Goal: Information Seeking & Learning: Learn about a topic

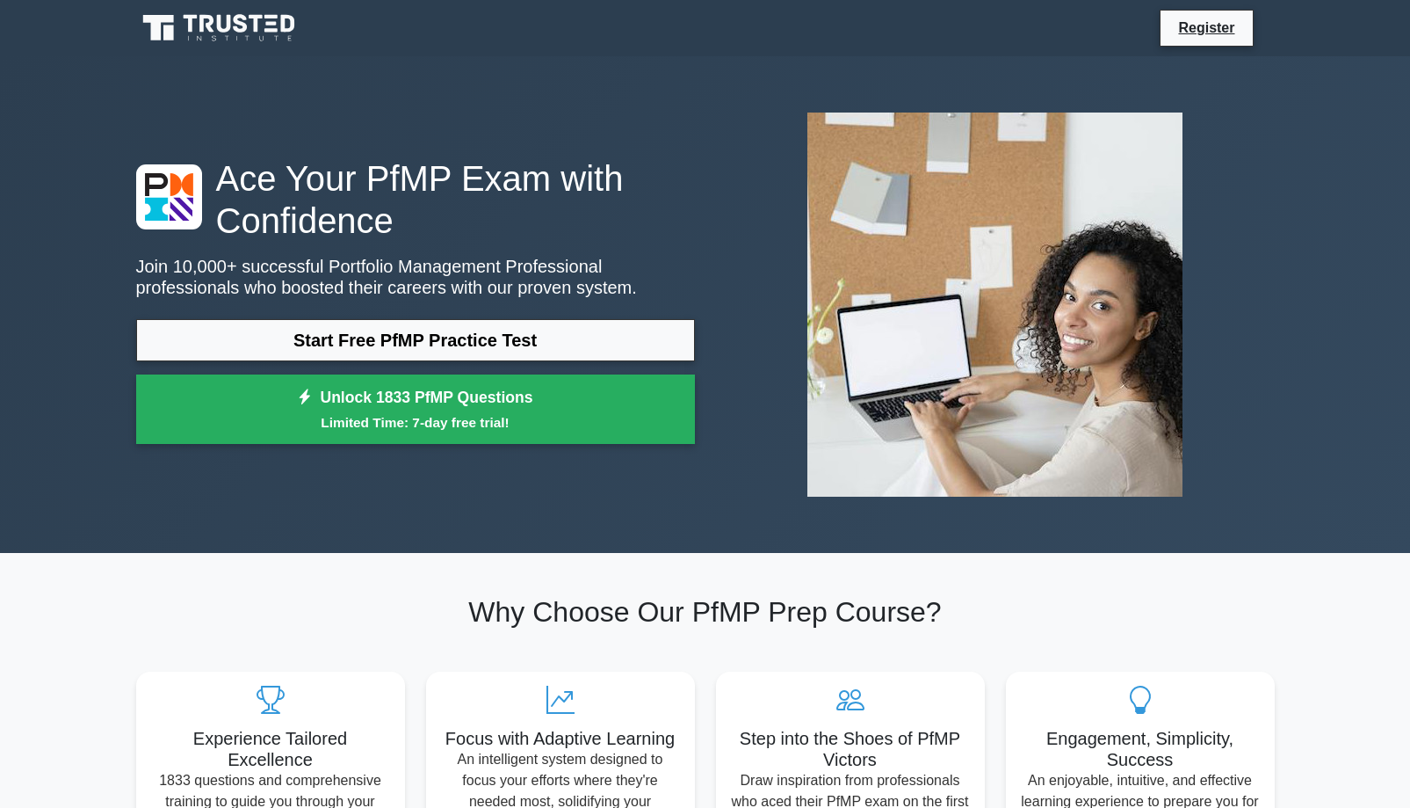
click at [235, 17] on icon at bounding box center [220, 27] width 169 height 33
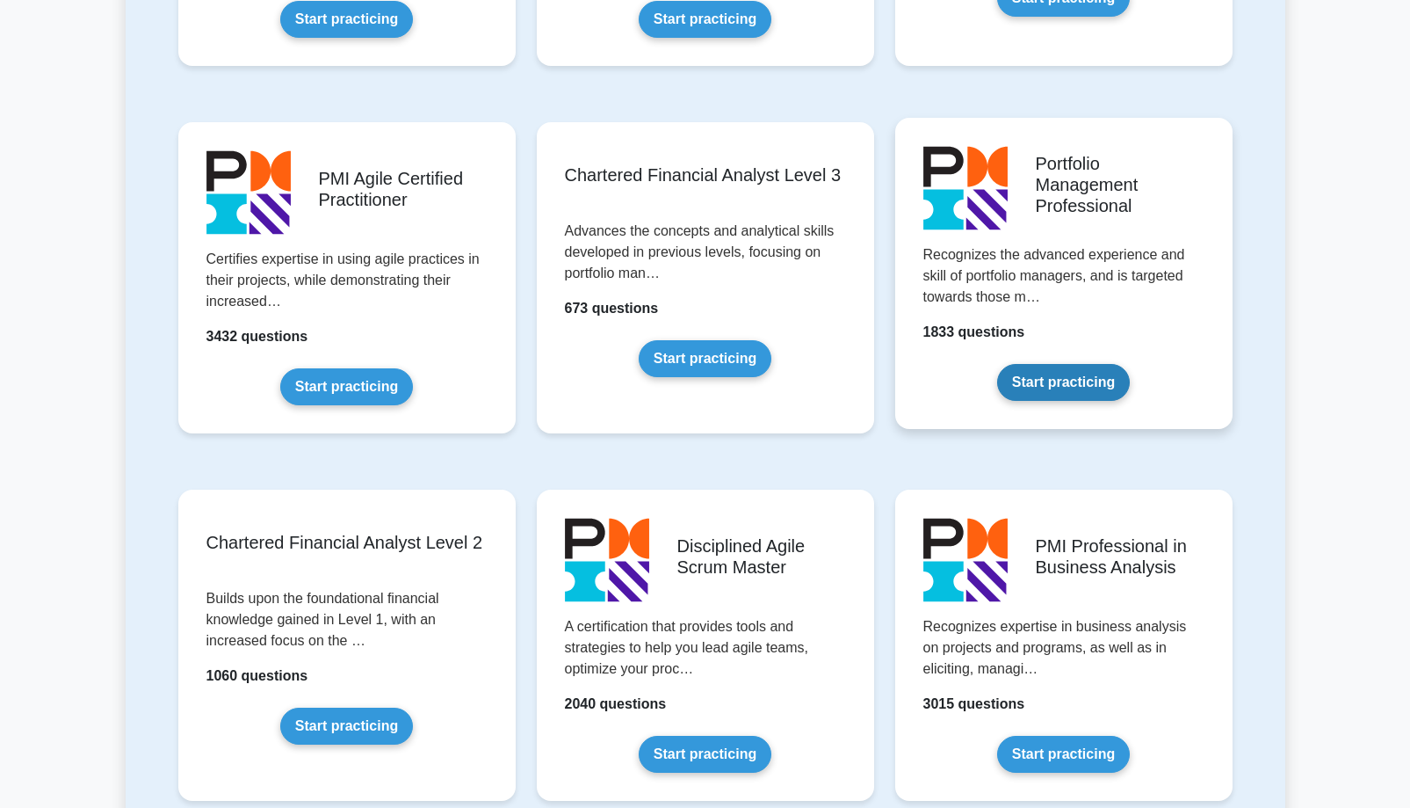
scroll to position [1753, 0]
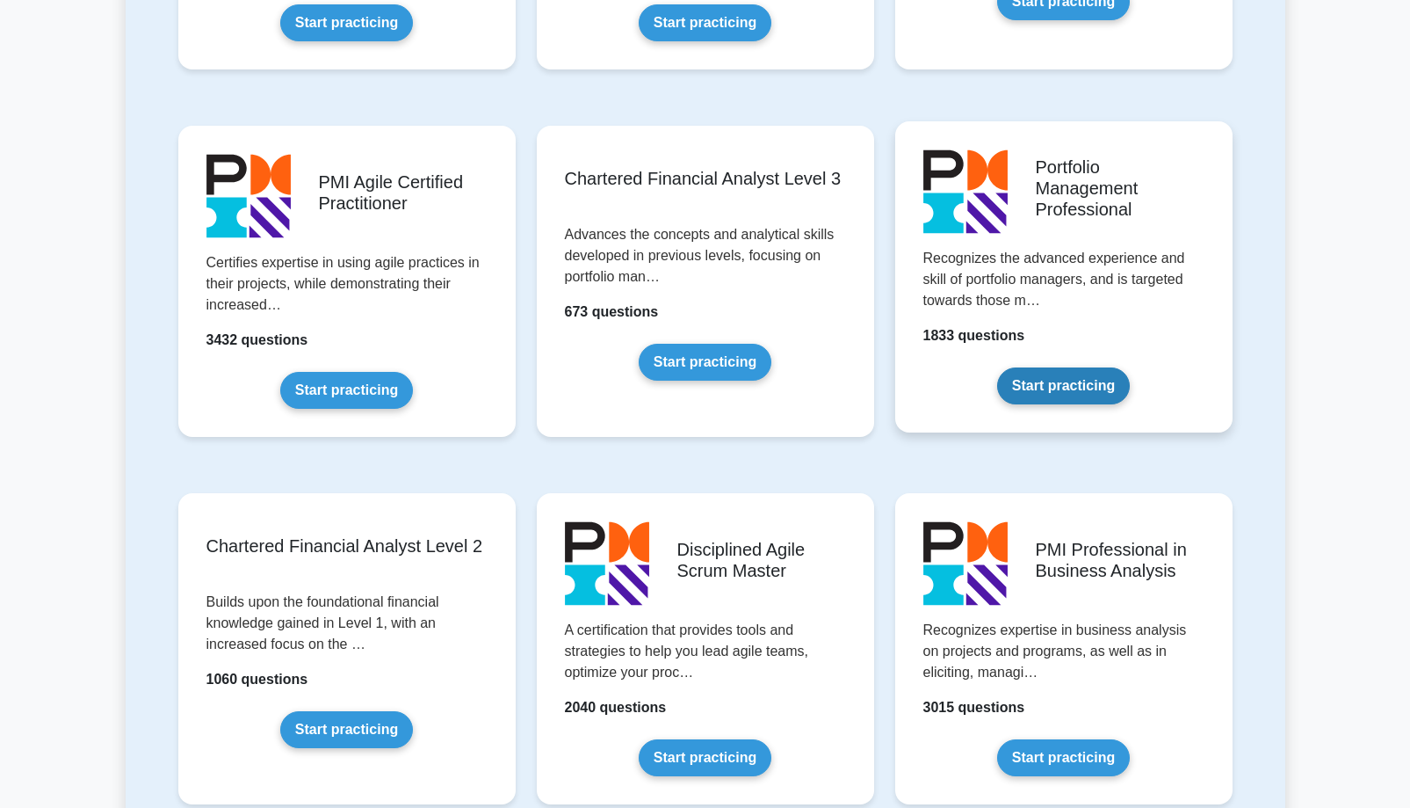
drag, startPoint x: 1002, startPoint y: 212, endPoint x: 1011, endPoint y: 212, distance: 9.7
click at [1011, 367] on link "Start practicing" at bounding box center [1063, 385] width 133 height 37
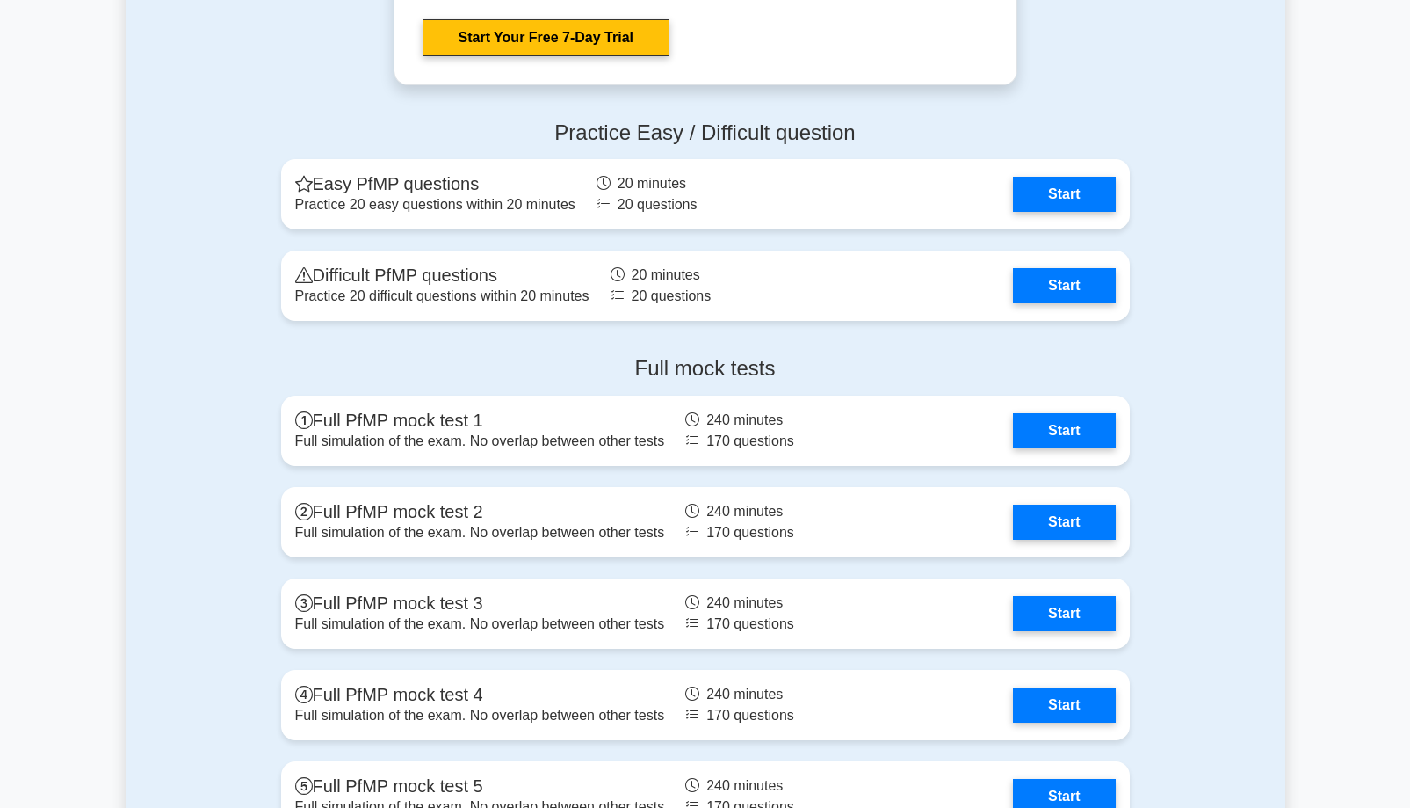
scroll to position [1880, 0]
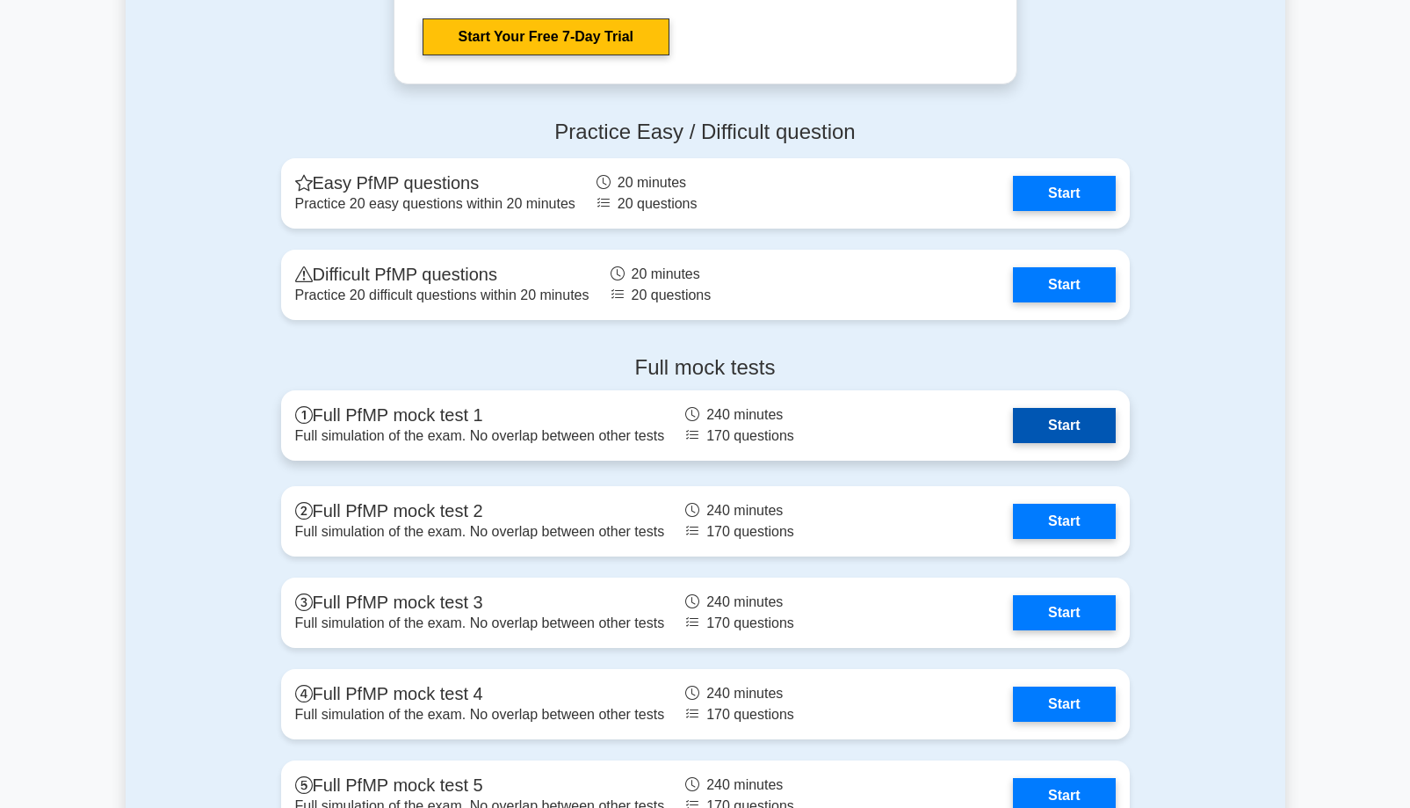
click at [1013, 422] on link "Start" at bounding box center [1064, 425] width 102 height 35
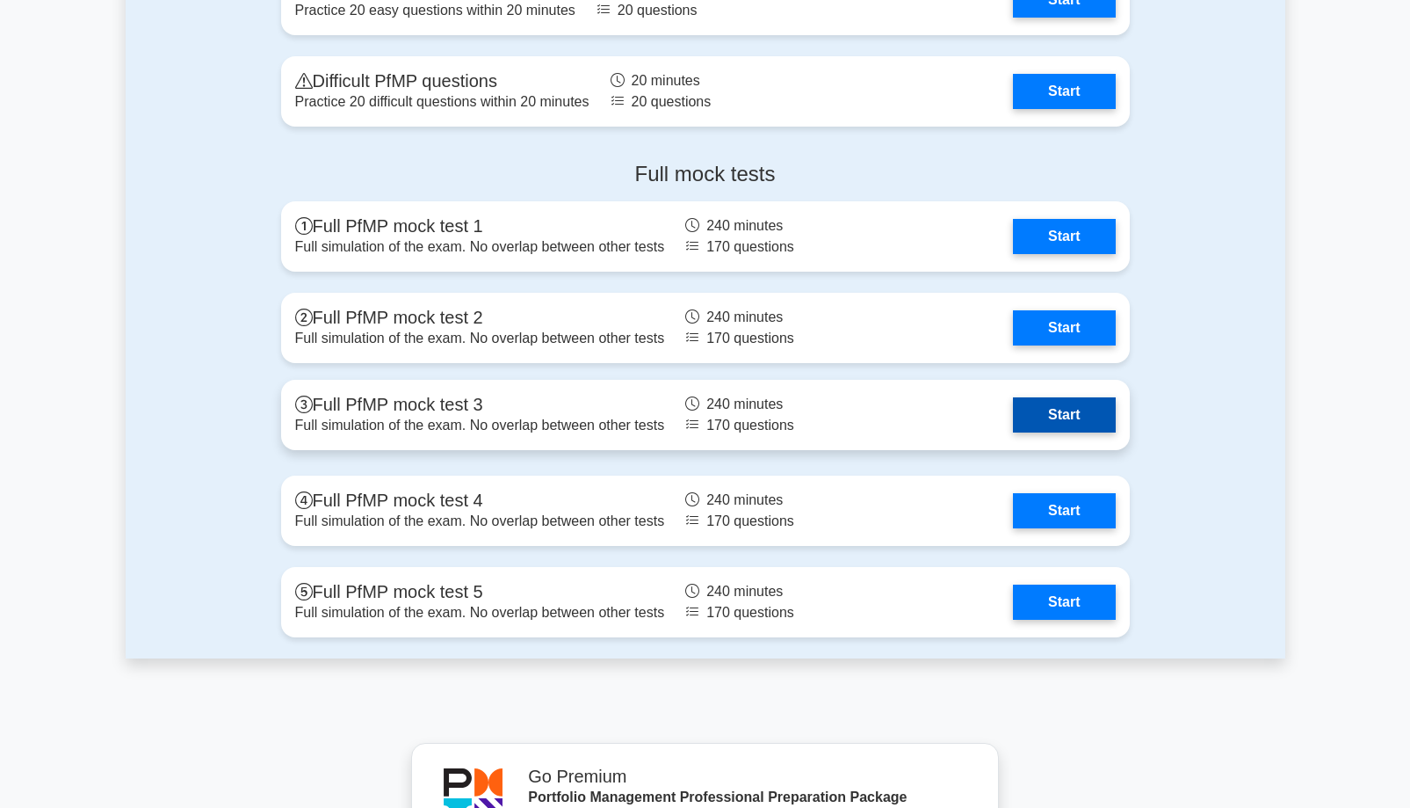
scroll to position [2074, 0]
click at [1013, 396] on link "Start" at bounding box center [1064, 413] width 102 height 35
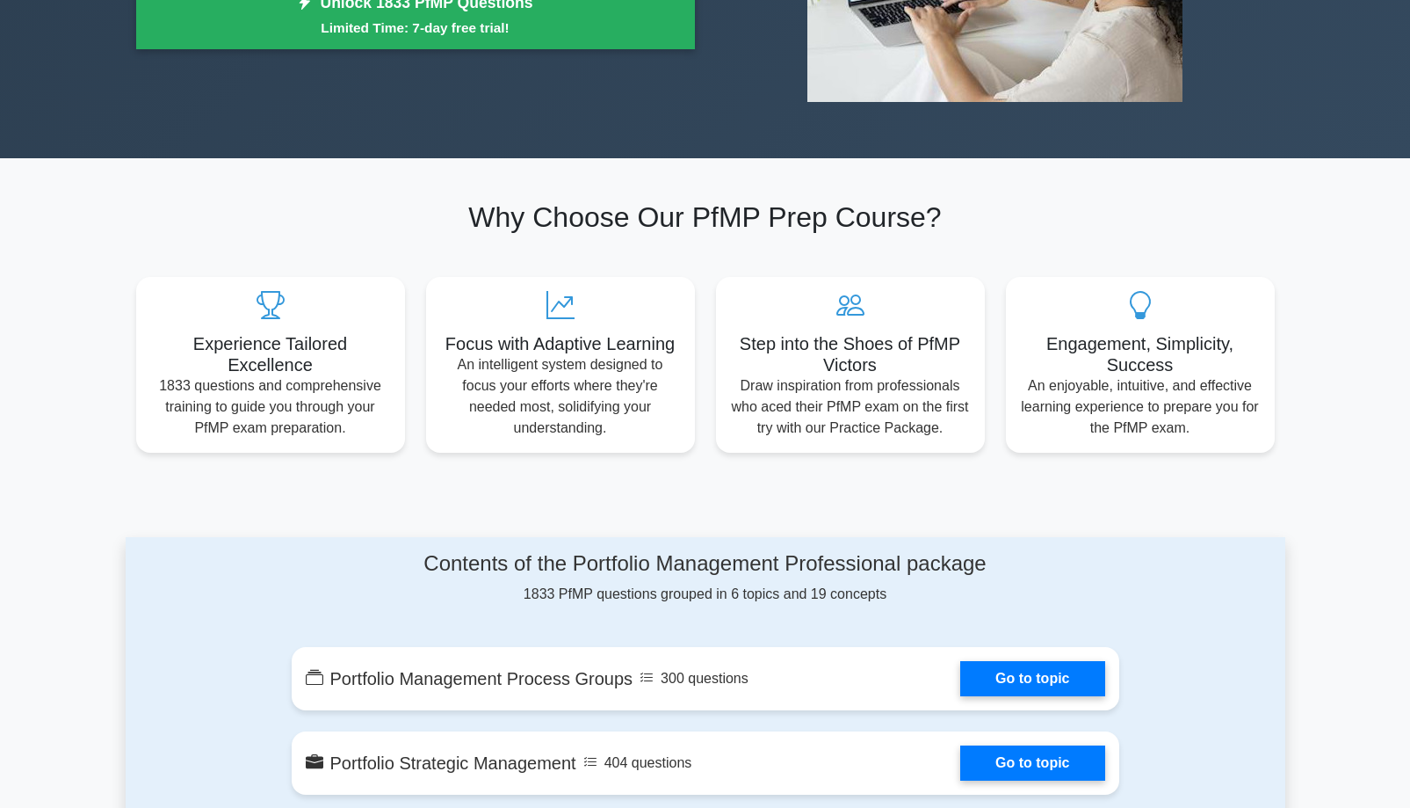
scroll to position [394, 0]
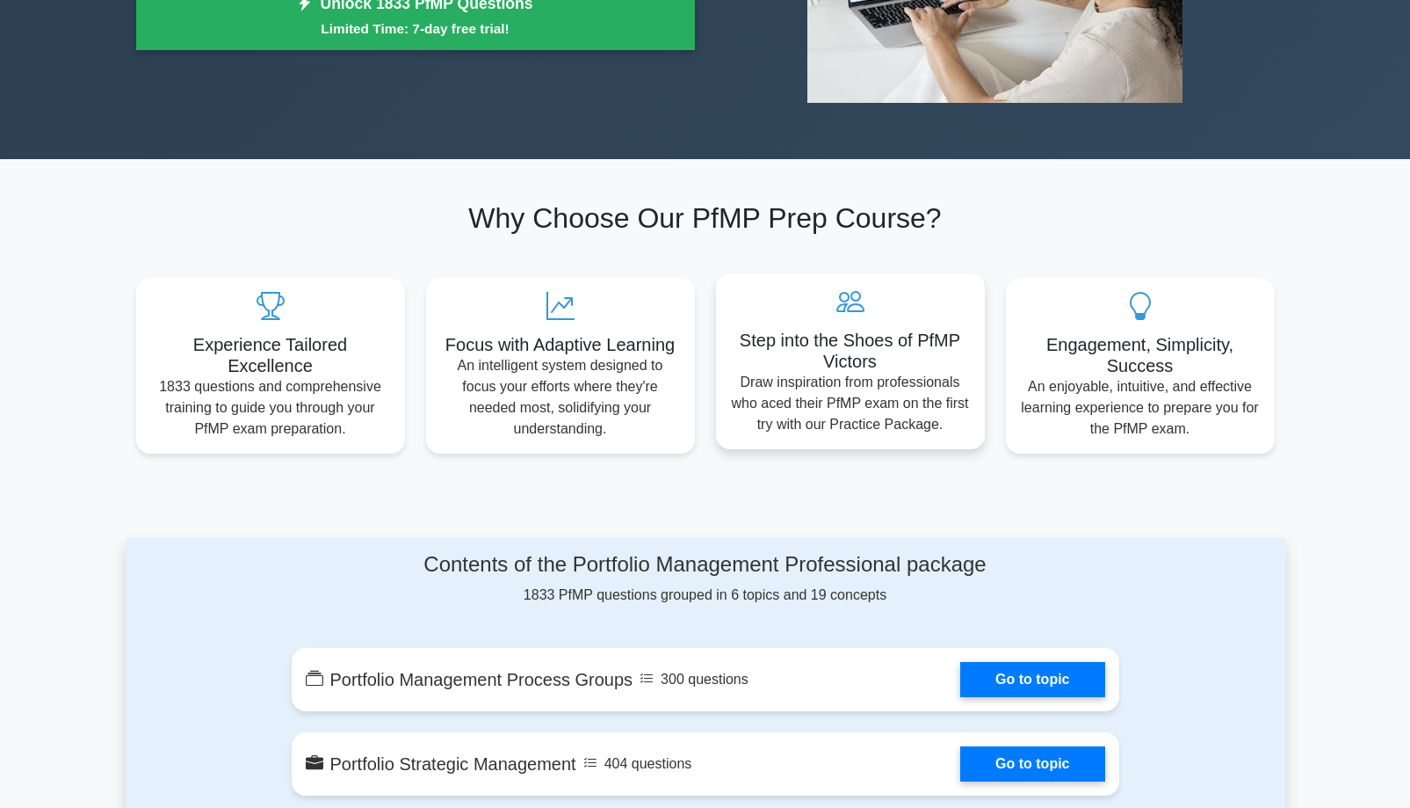
click at [839, 376] on p "Draw inspiration from professionals who aced their PfMP exam on the first try w…" at bounding box center [850, 403] width 241 height 63
click at [537, 356] on p "An intelligent system designed to focus your efforts where they're needed most,…" at bounding box center [560, 393] width 241 height 84
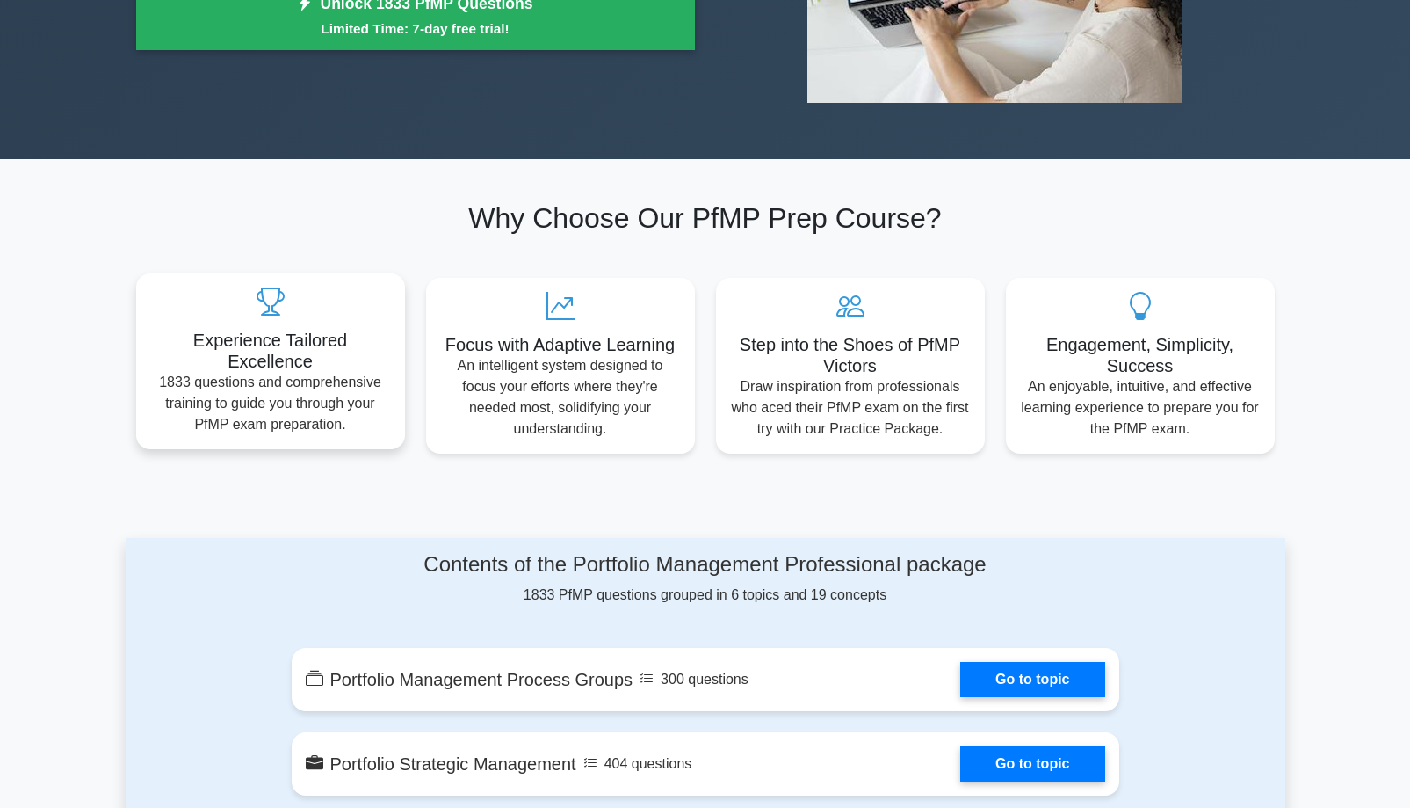
click at [290, 344] on h5 "Experience Tailored Excellence" at bounding box center [270, 351] width 241 height 42
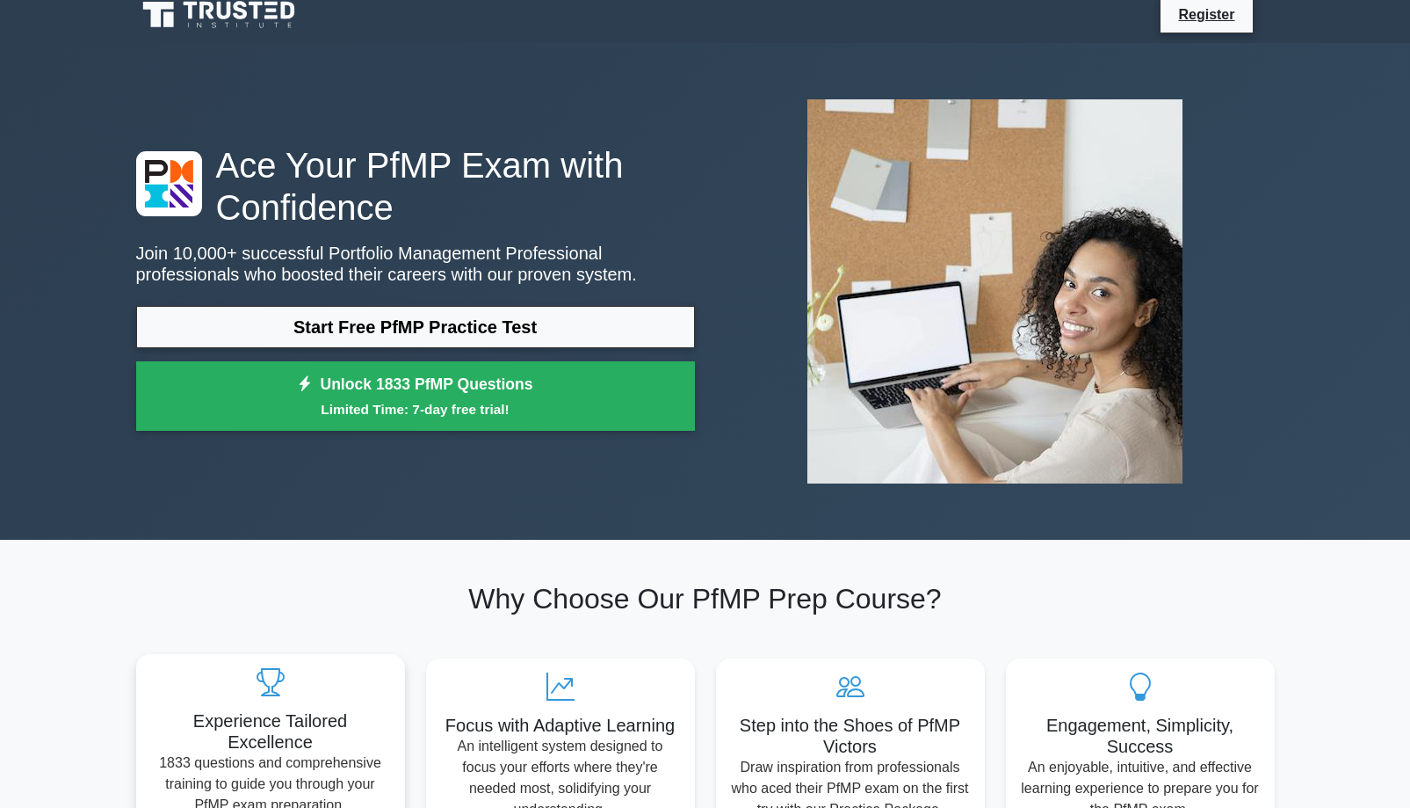
scroll to position [0, 0]
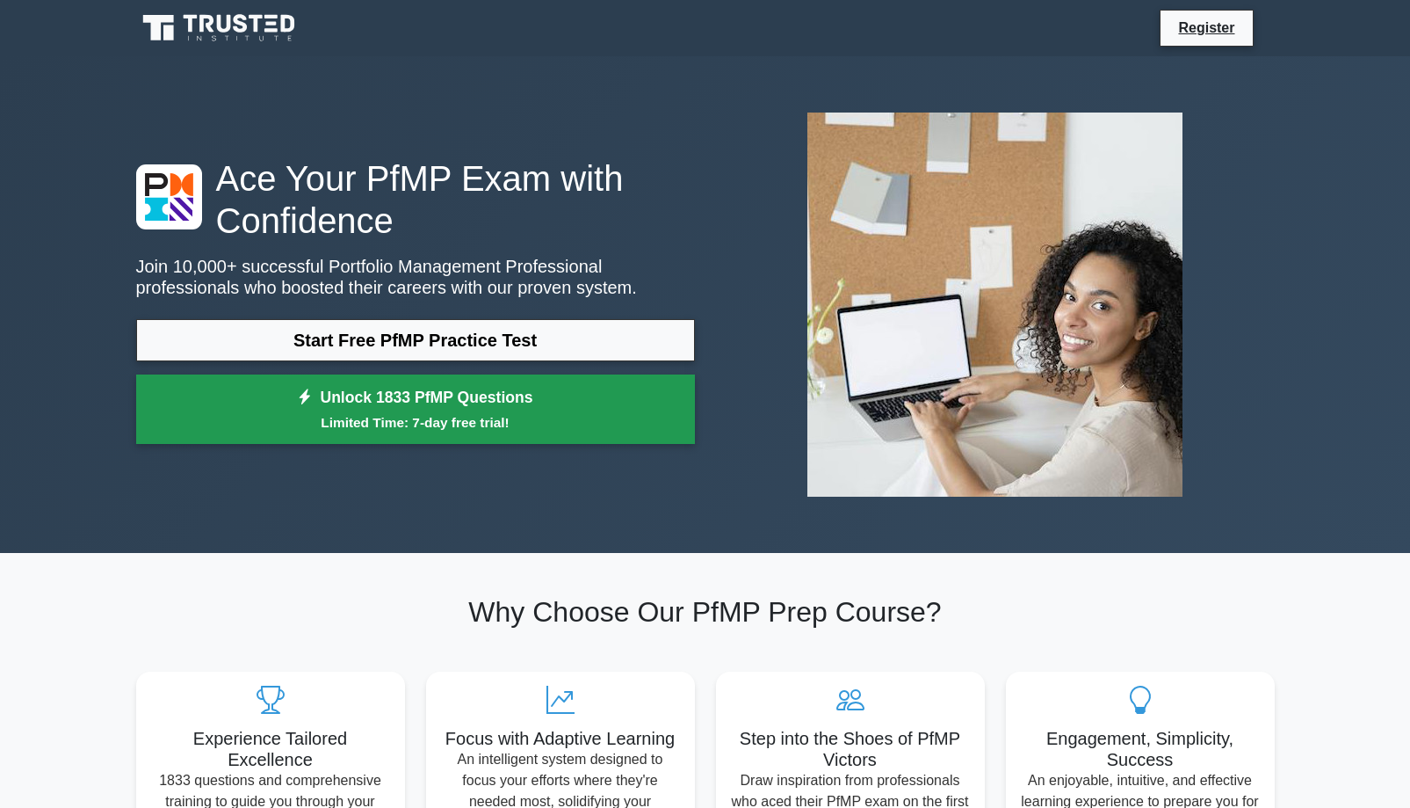
click at [565, 428] on small "Limited Time: 7-day free trial!" at bounding box center [415, 422] width 515 height 20
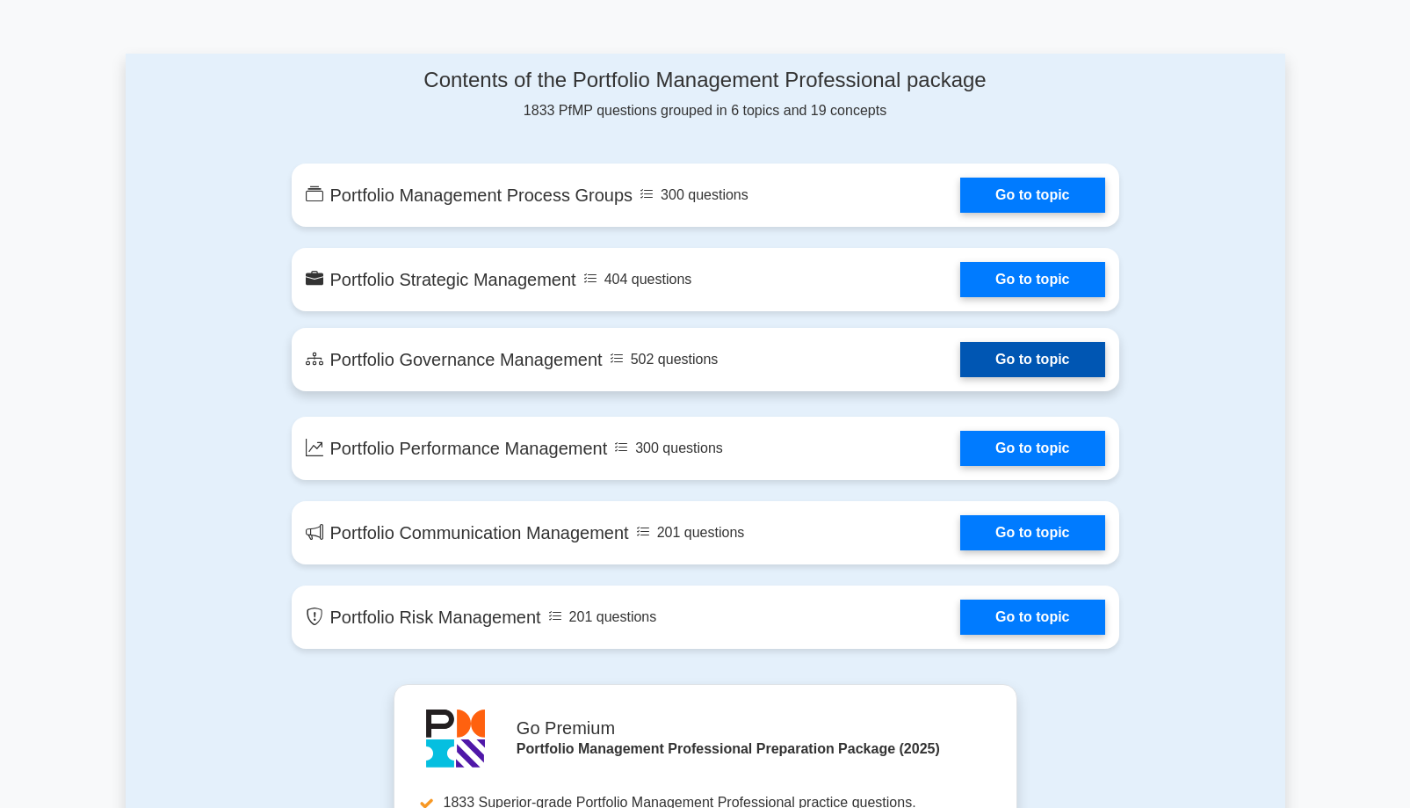
scroll to position [879, 0]
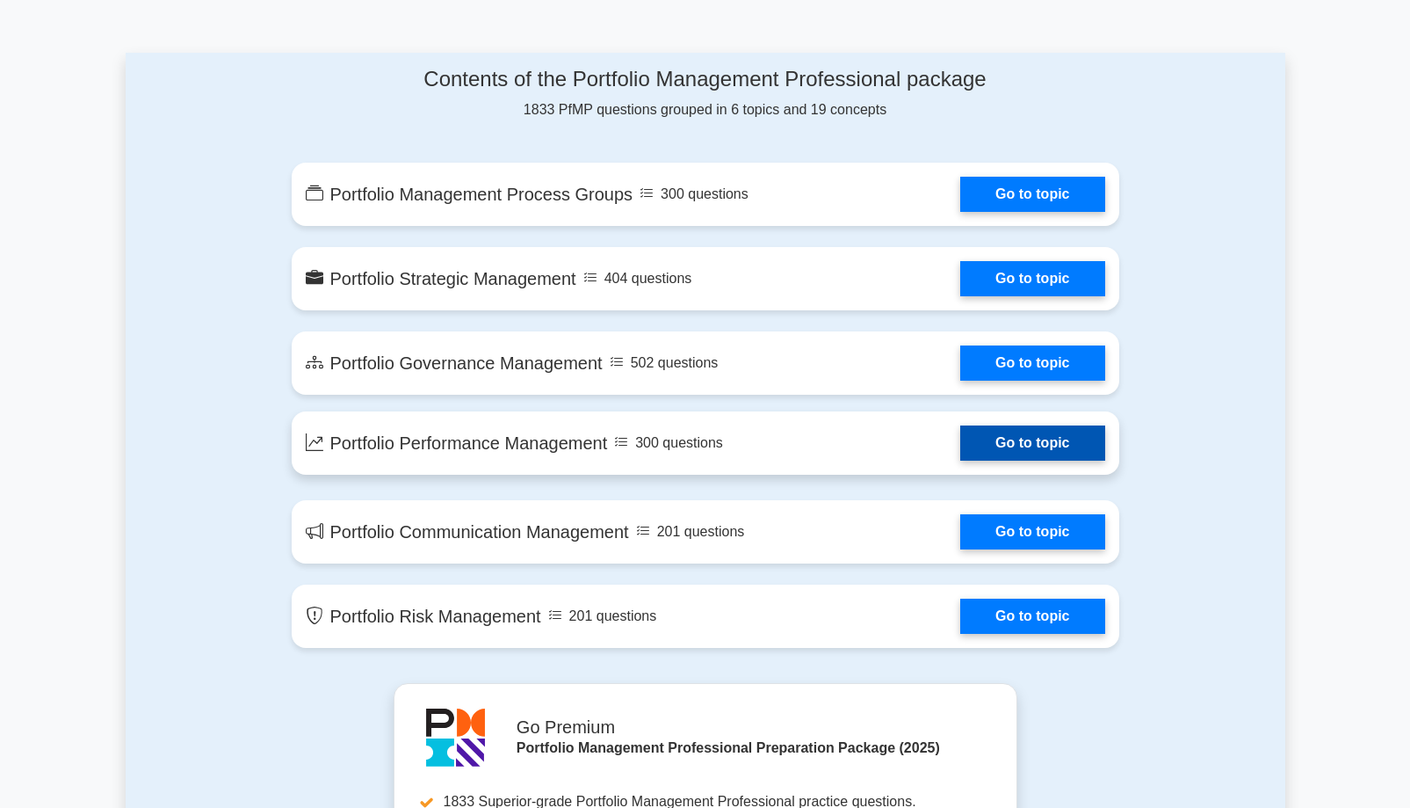
click at [960, 446] on link "Go to topic" at bounding box center [1032, 442] width 144 height 35
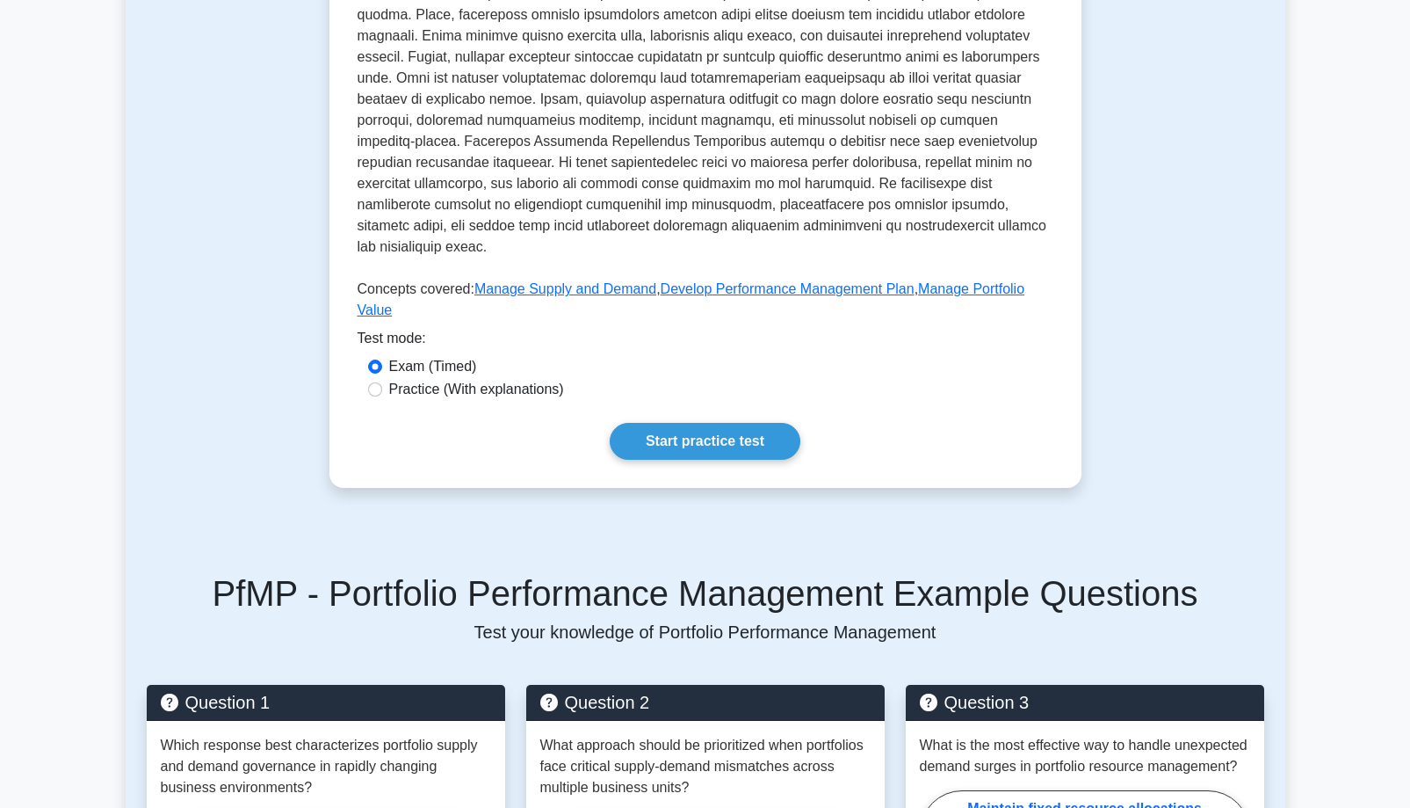
scroll to position [646, 0]
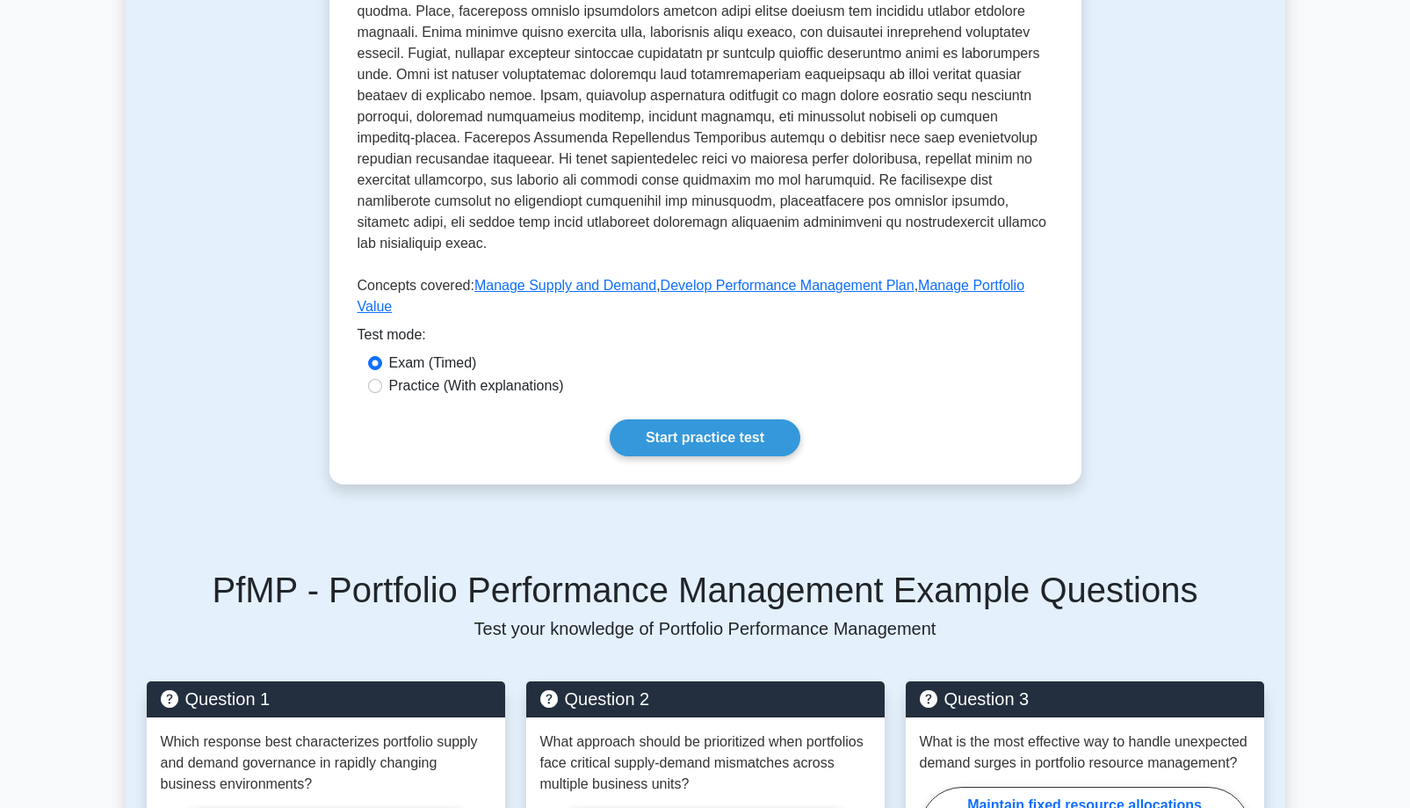
click at [759, 446] on div "Test Flashcards Portfolio Performance Management Monitoring and optimization of…" at bounding box center [705, 7] width 773 height 1039
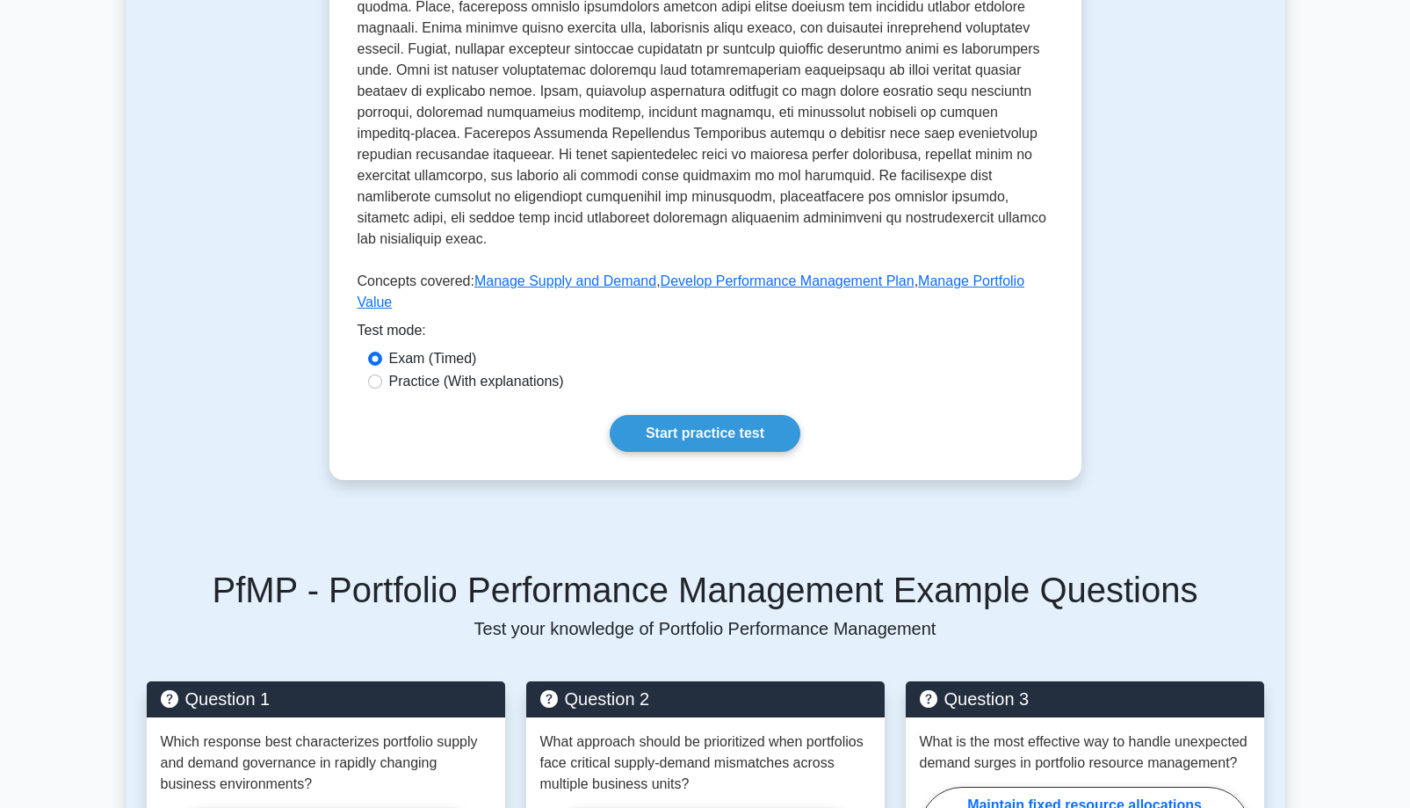
click at [495, 371] on label "Practice (With explanations)" at bounding box center [476, 381] width 175 height 21
click at [382, 374] on input "Practice (With explanations)" at bounding box center [375, 381] width 14 height 14
radio input "true"
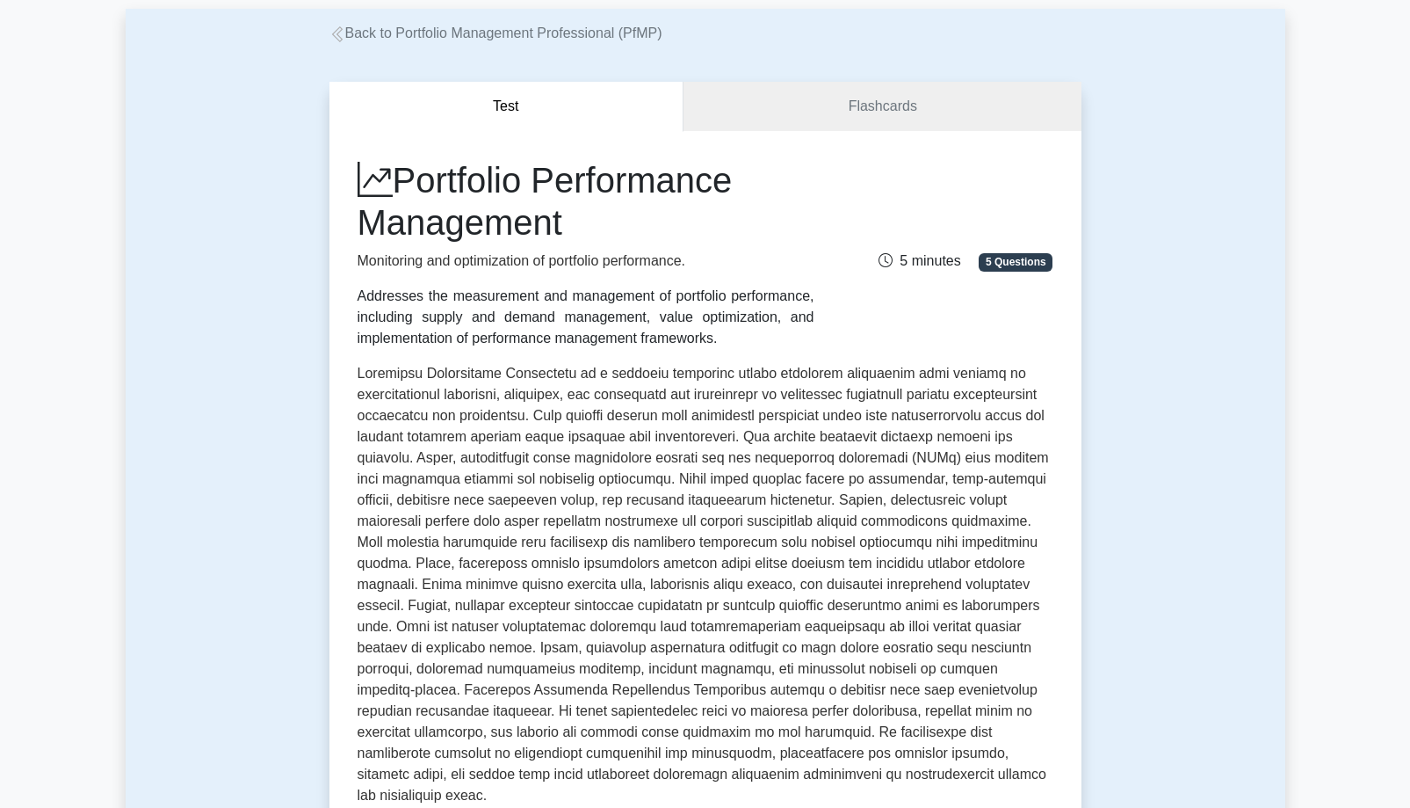
scroll to position [0, 0]
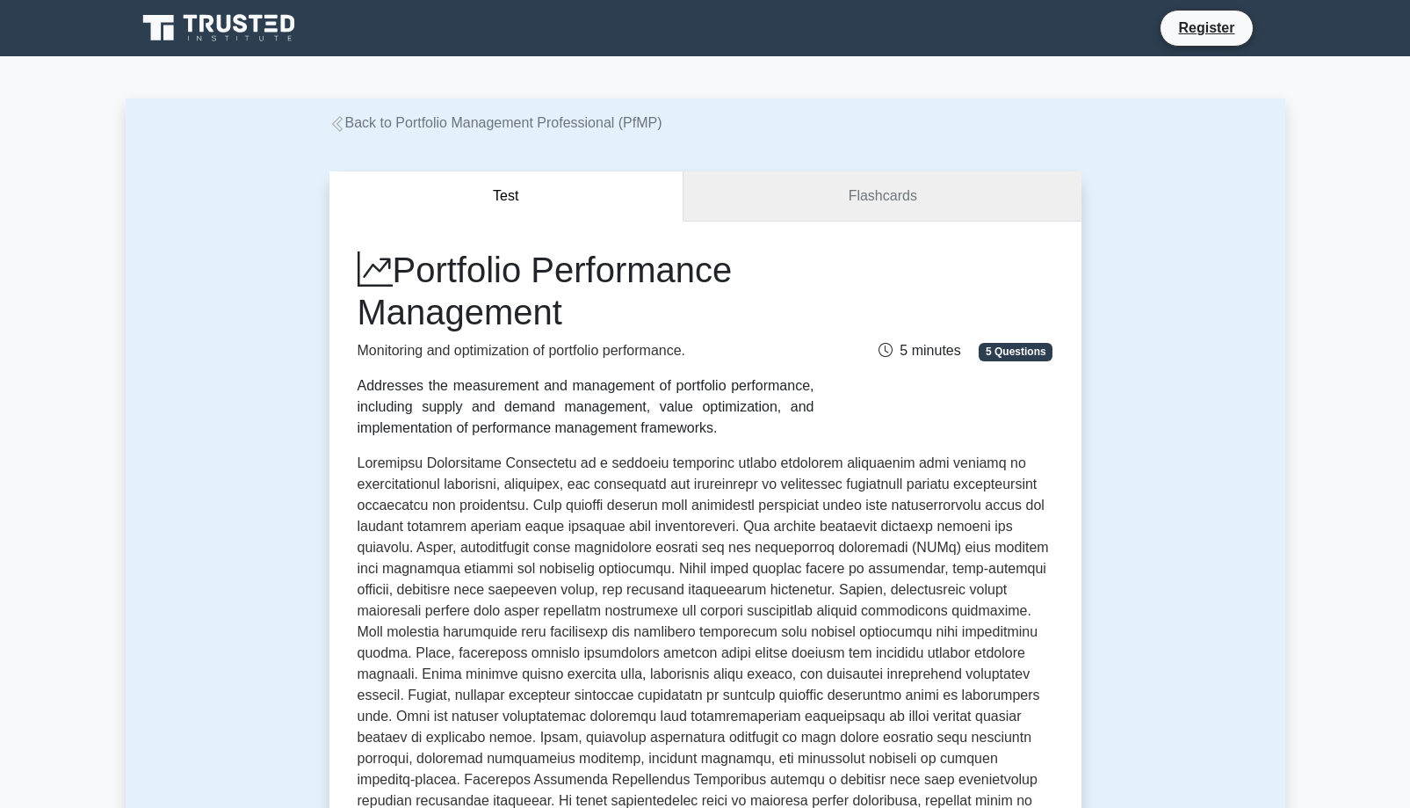
click at [916, 211] on link "Flashcards" at bounding box center [882, 196] width 397 height 50
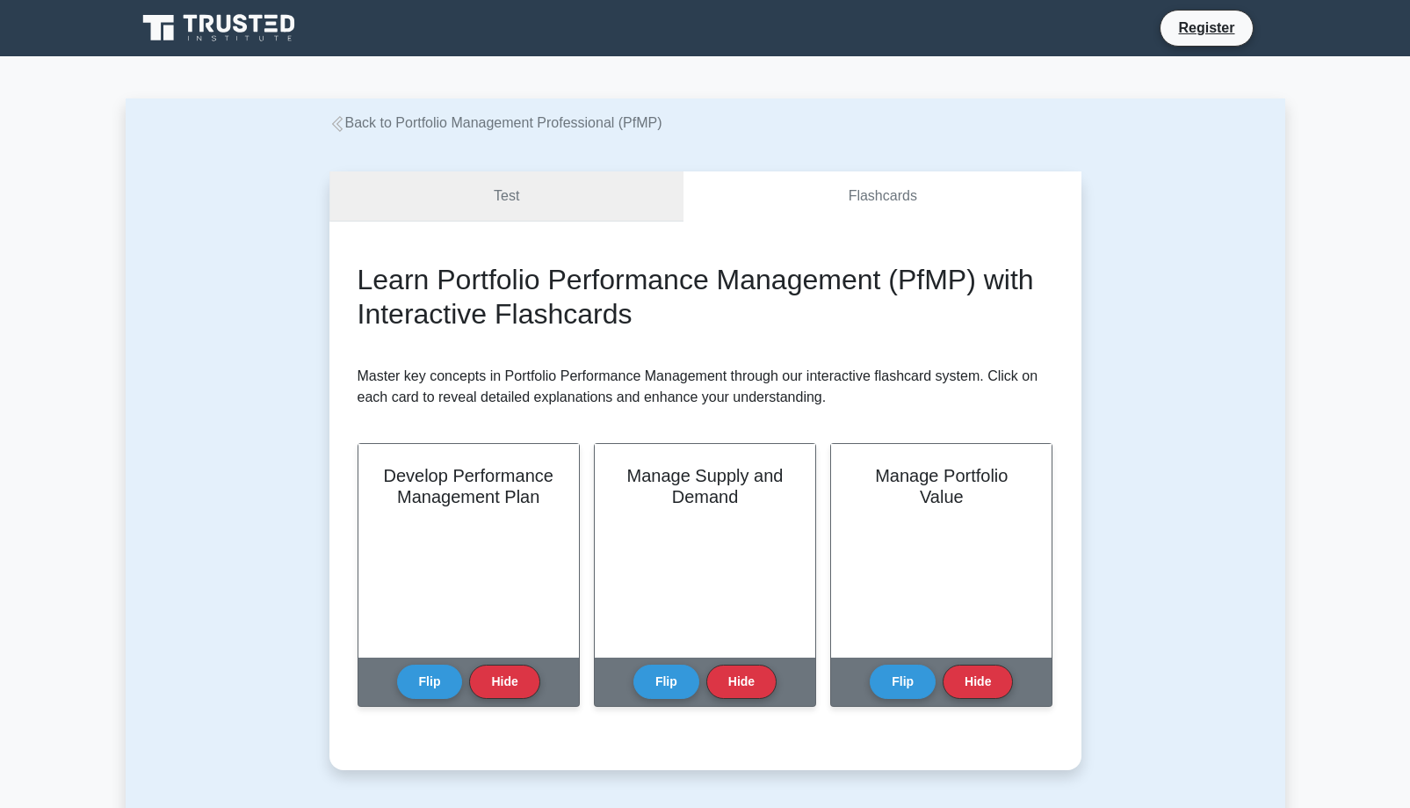
click at [518, 199] on link "Test" at bounding box center [507, 196] width 355 height 50
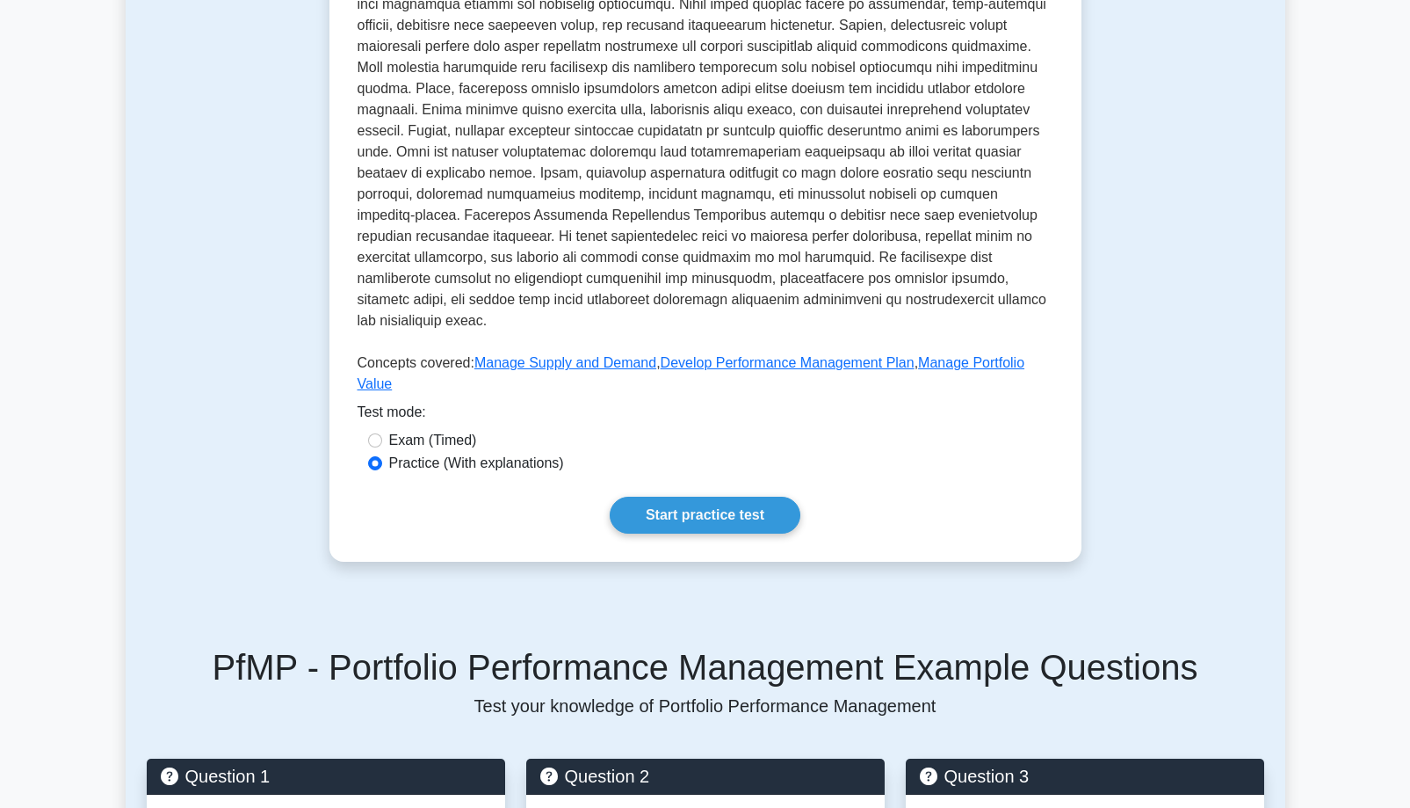
scroll to position [568, 0]
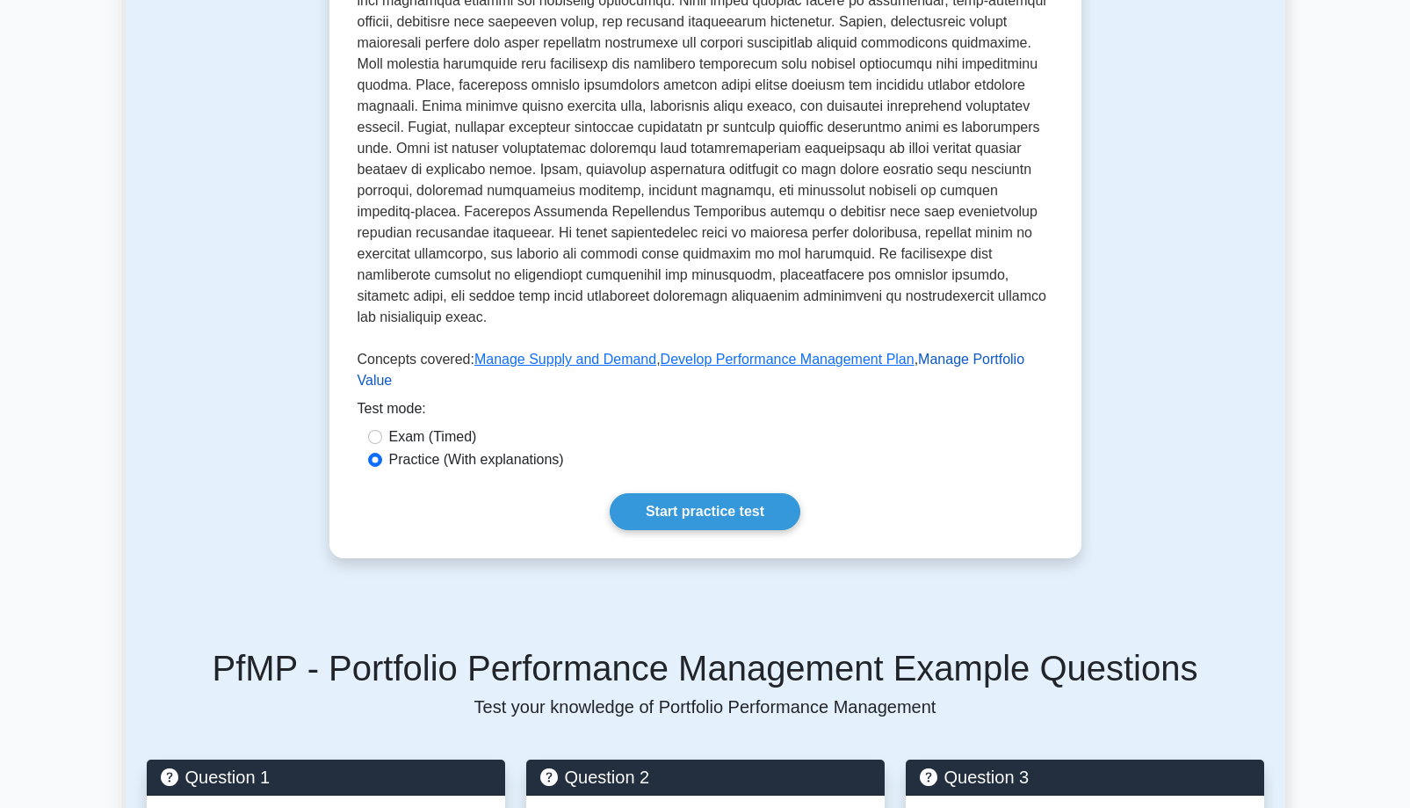
click at [964, 352] on link "Manage Portfolio Value" at bounding box center [692, 370] width 668 height 36
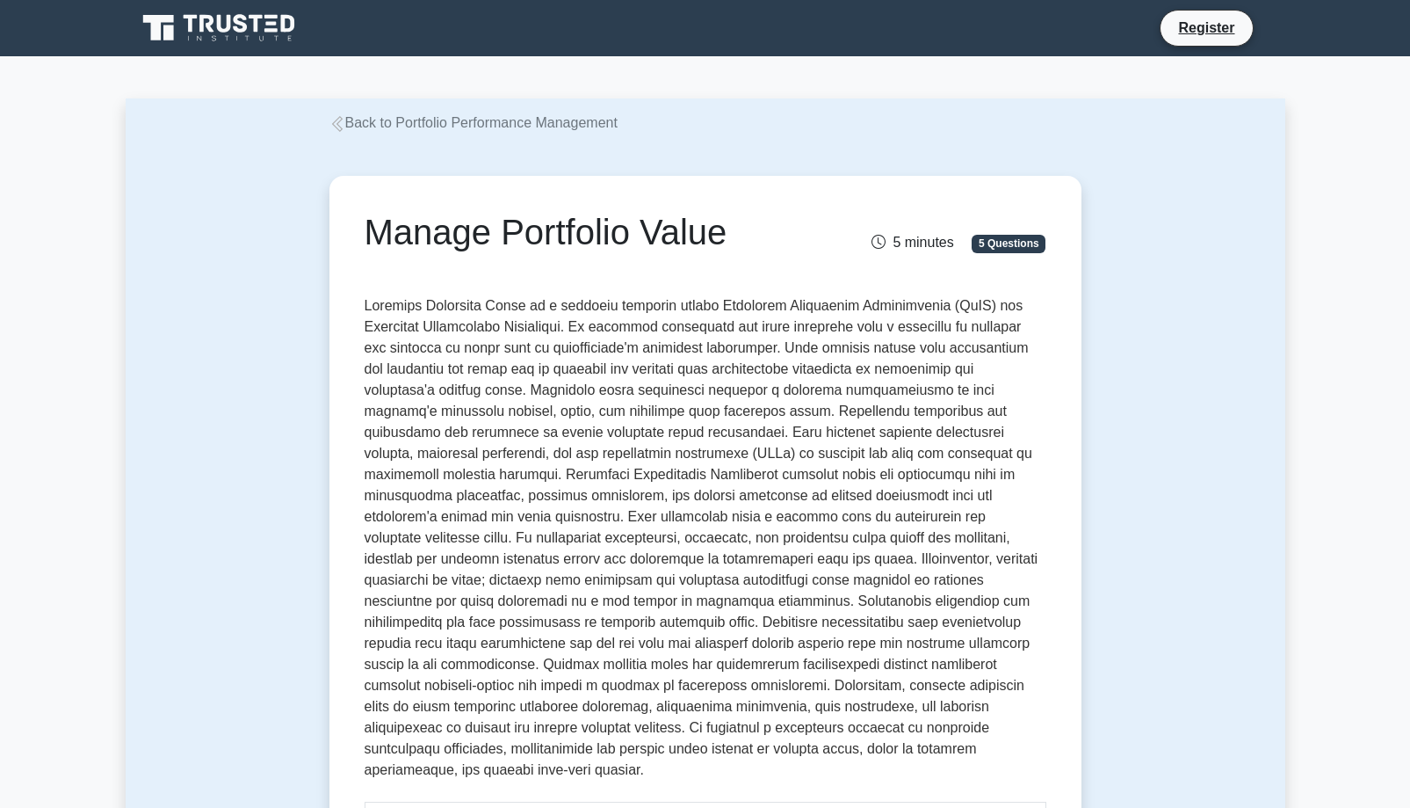
click at [964, 338] on p at bounding box center [706, 541] width 682 height 492
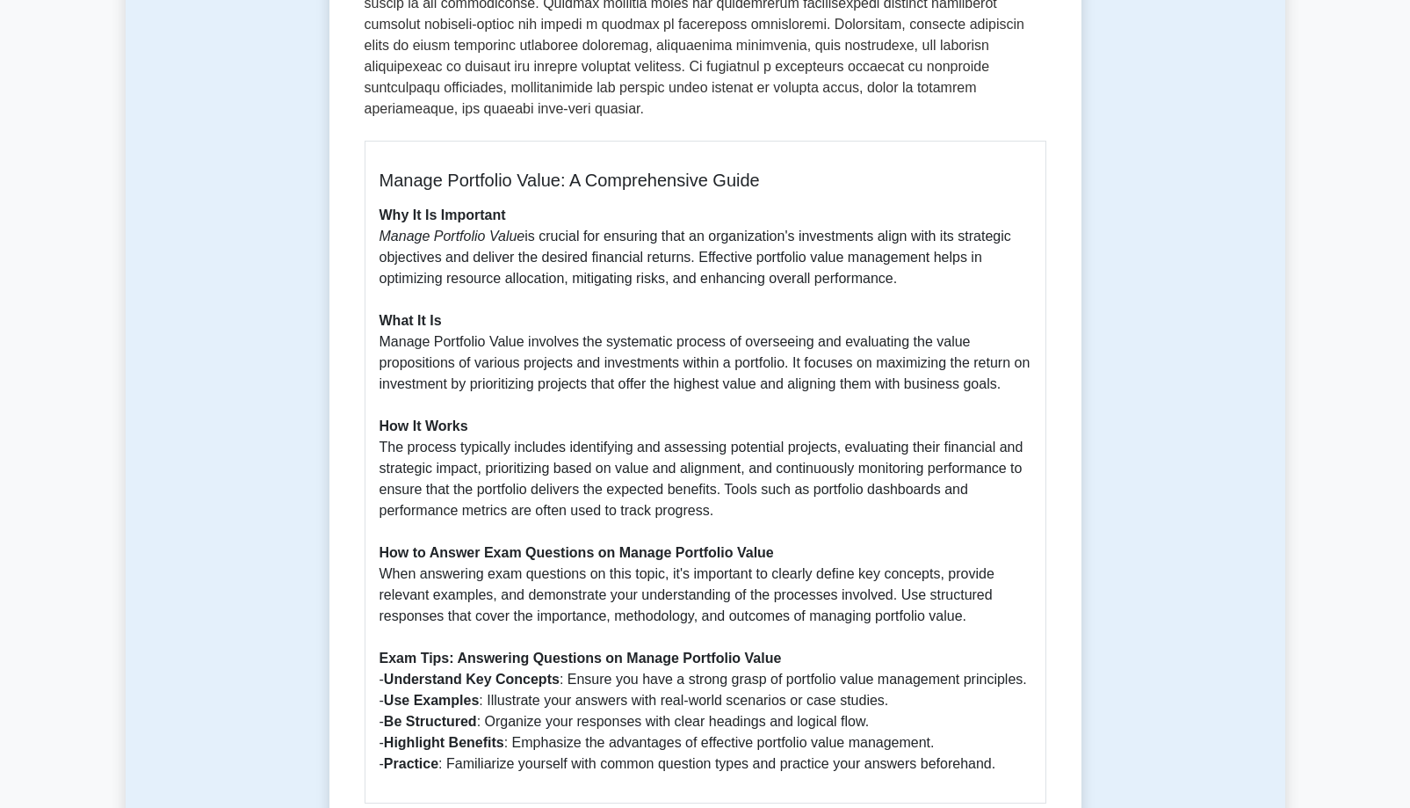
scroll to position [656, 0]
click at [547, 444] on p "Why It Is Important Manage Portfolio Value is crucial for ensuring that an orga…" at bounding box center [706, 490] width 652 height 569
click at [650, 692] on p "Why It Is Important Manage Portfolio Value is crucial for ensuring that an orga…" at bounding box center [706, 490] width 652 height 569
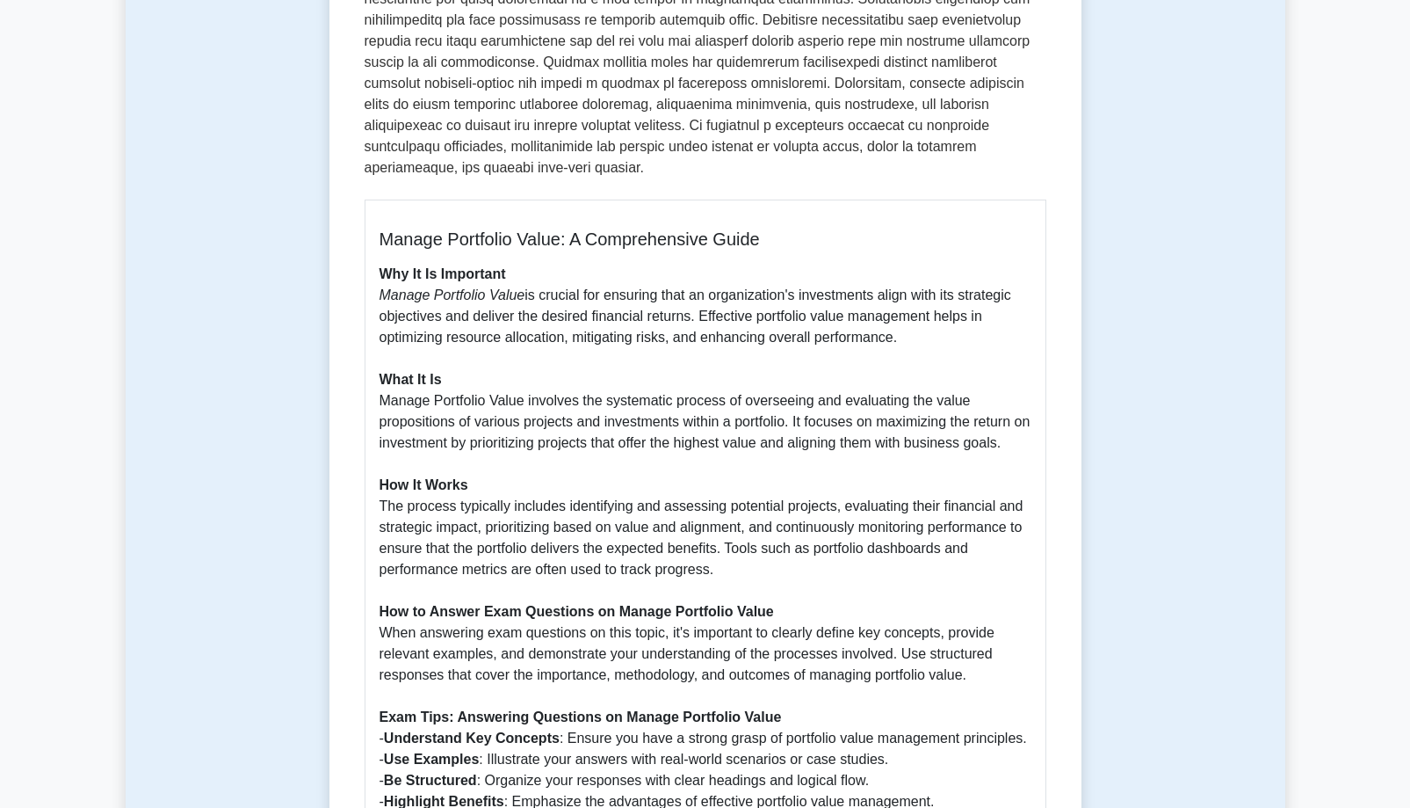
scroll to position [598, 0]
